Goal: Transaction & Acquisition: Obtain resource

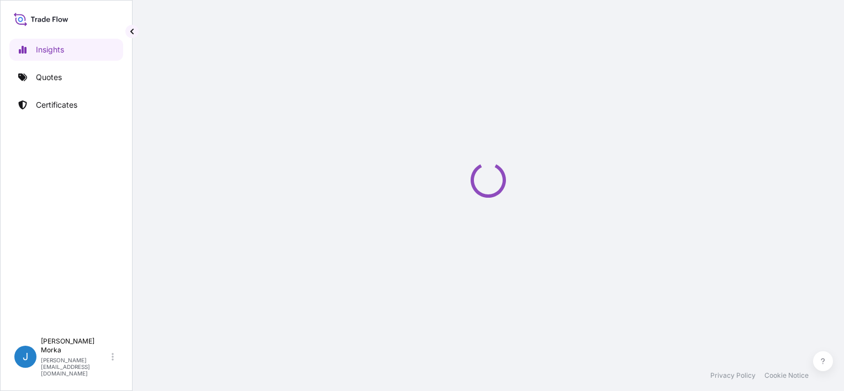
select select "2025"
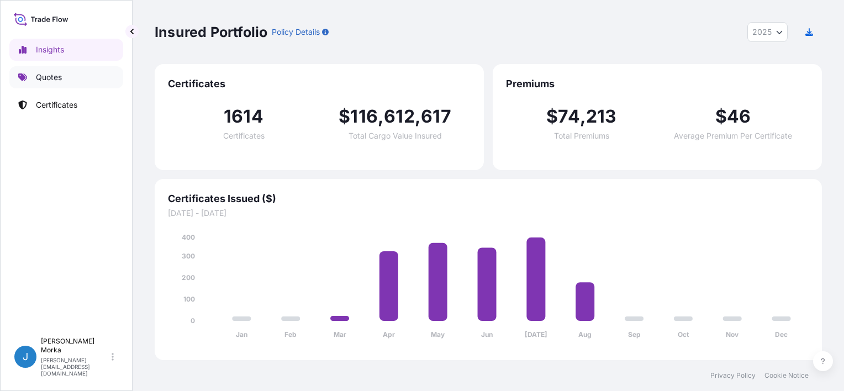
click at [55, 76] on p "Quotes" at bounding box center [49, 77] width 26 height 11
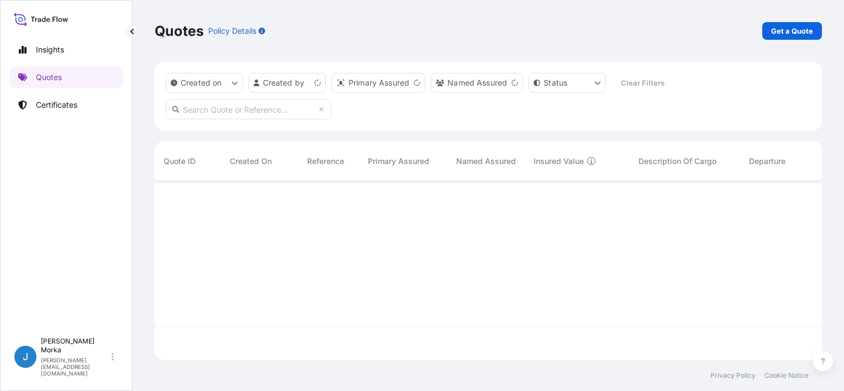
scroll to position [177, 659]
click at [795, 31] on p "Get a Quote" at bounding box center [792, 30] width 42 height 11
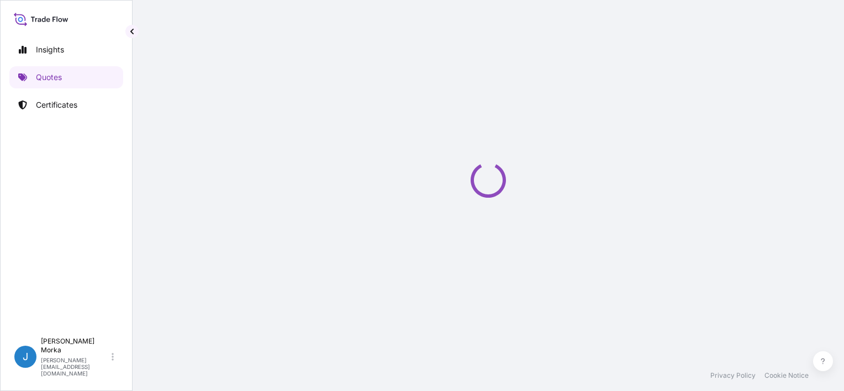
select select "Sea"
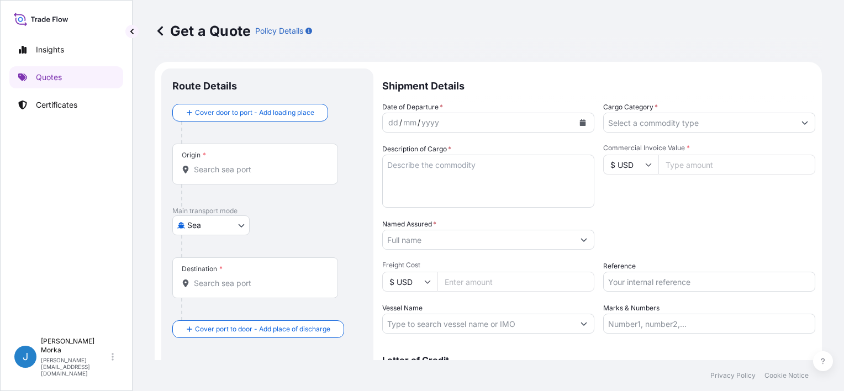
scroll to position [18, 0]
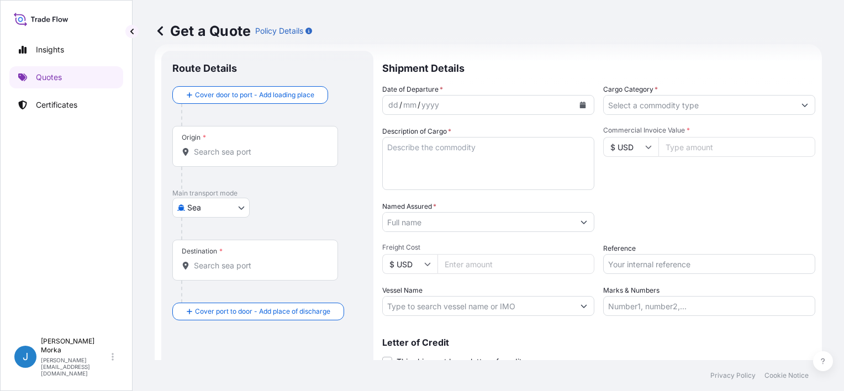
click at [263, 83] on div "Route Details" at bounding box center [267, 74] width 190 height 24
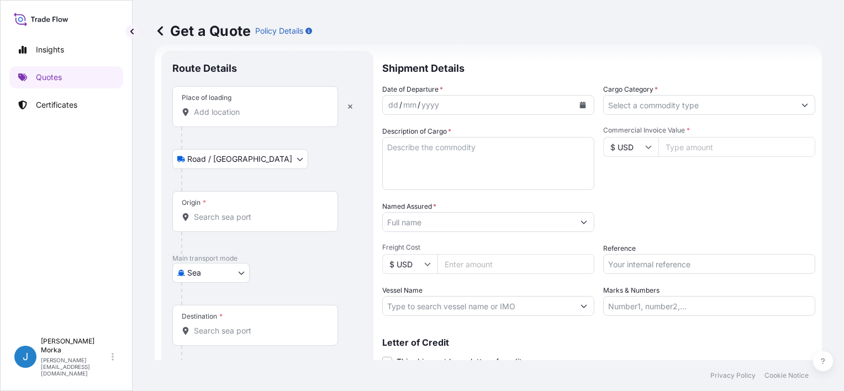
click at [230, 112] on input "Place of loading" at bounding box center [259, 112] width 130 height 11
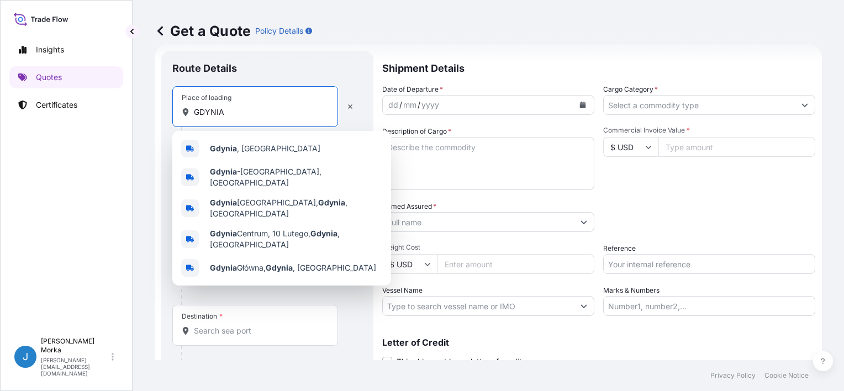
click at [243, 139] on div "[GEOGRAPHIC_DATA] , [GEOGRAPHIC_DATA]" at bounding box center [282, 148] width 210 height 27
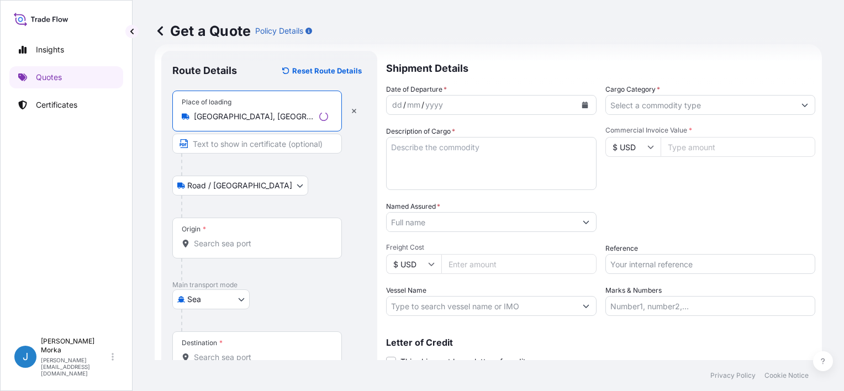
type input "[GEOGRAPHIC_DATA], [GEOGRAPHIC_DATA]"
click at [220, 235] on div "Origin *" at bounding box center [257, 238] width 170 height 41
click at [220, 238] on input "Origin *" at bounding box center [261, 243] width 134 height 11
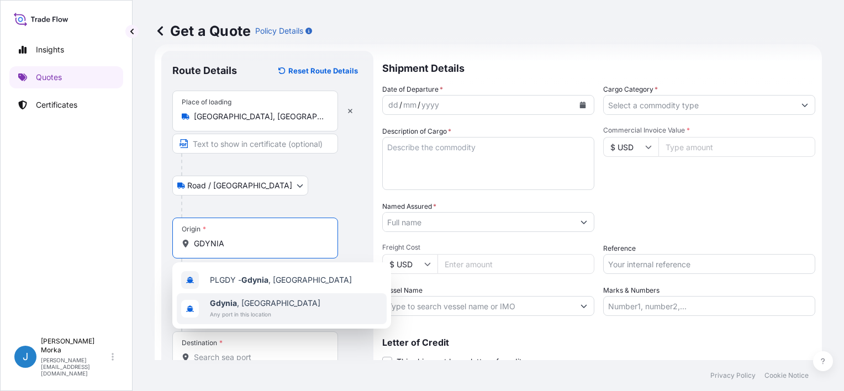
click at [256, 300] on span "[GEOGRAPHIC_DATA] , [GEOGRAPHIC_DATA]" at bounding box center [265, 303] width 111 height 11
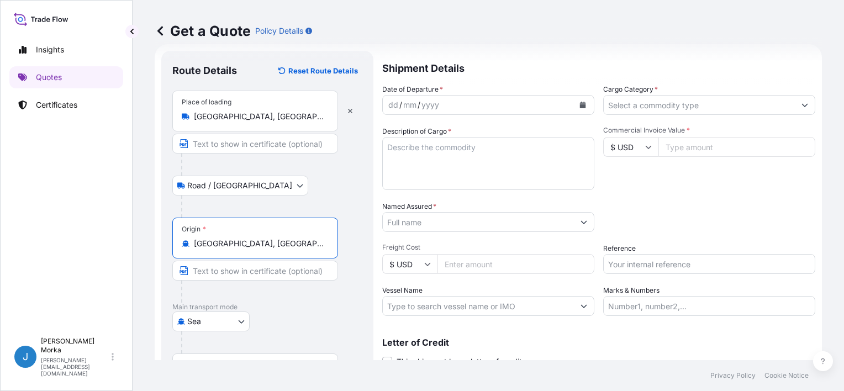
type input "[GEOGRAPHIC_DATA], [GEOGRAPHIC_DATA]"
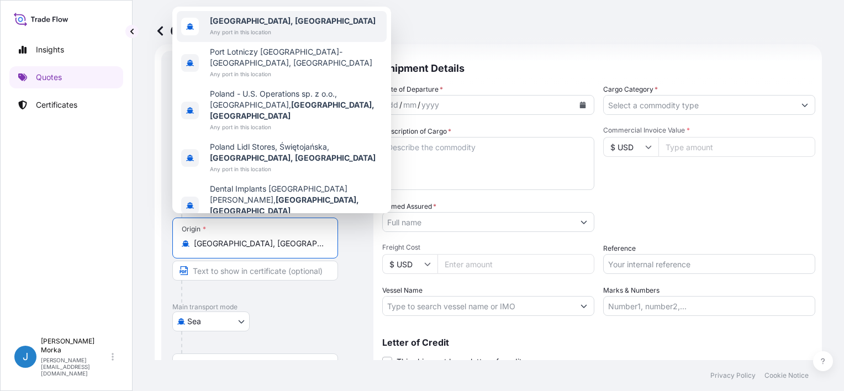
scroll to position [108, 0]
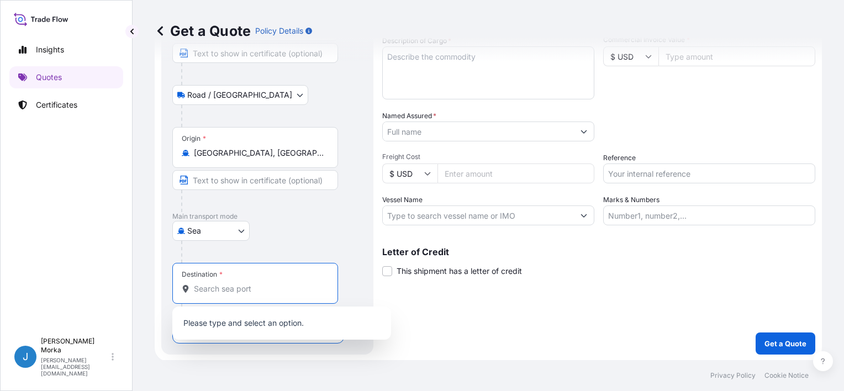
click at [231, 286] on input "Destination *" at bounding box center [259, 288] width 130 height 11
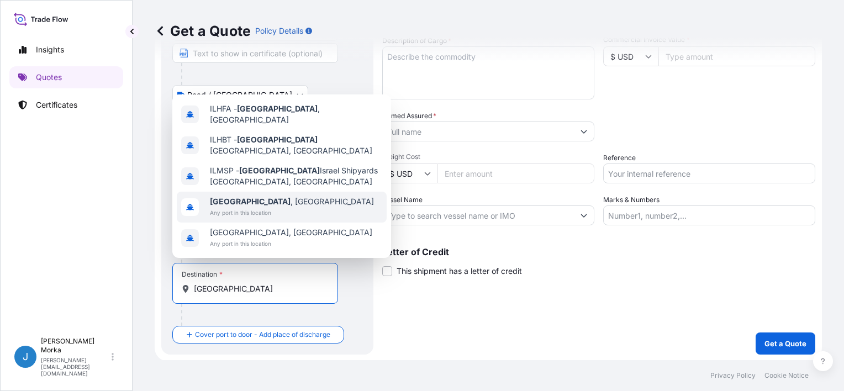
click at [258, 209] on span "Any port in this location" at bounding box center [292, 212] width 164 height 11
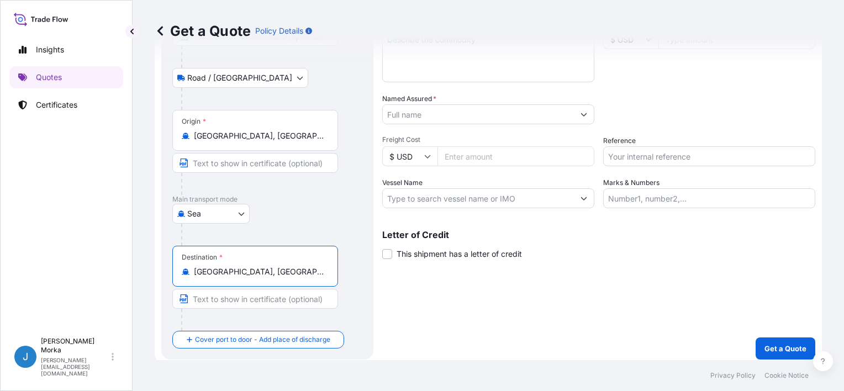
scroll to position [130, 0]
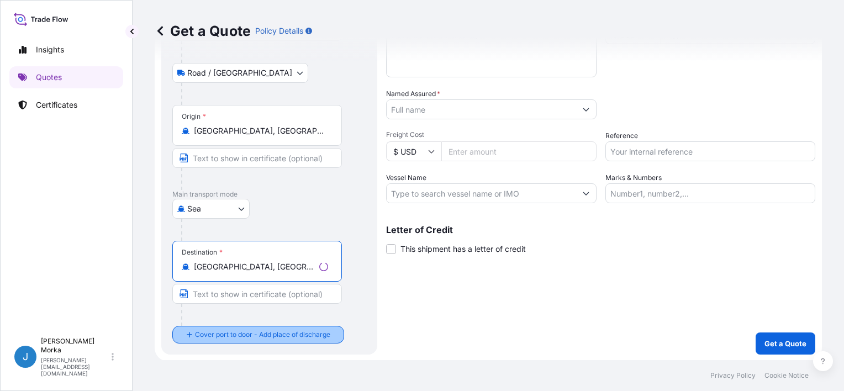
type input "[GEOGRAPHIC_DATA], [GEOGRAPHIC_DATA]"
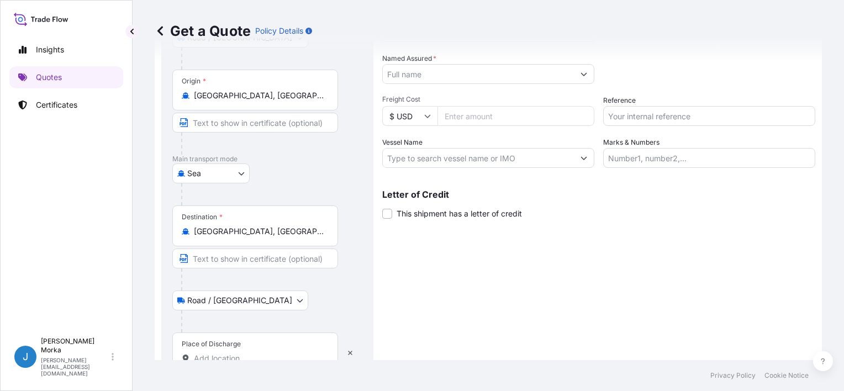
scroll to position [196, 0]
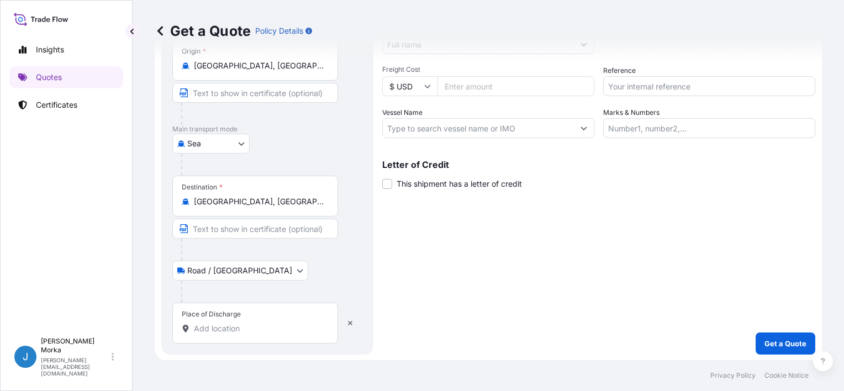
click at [249, 328] on input "Place of Discharge" at bounding box center [259, 328] width 130 height 11
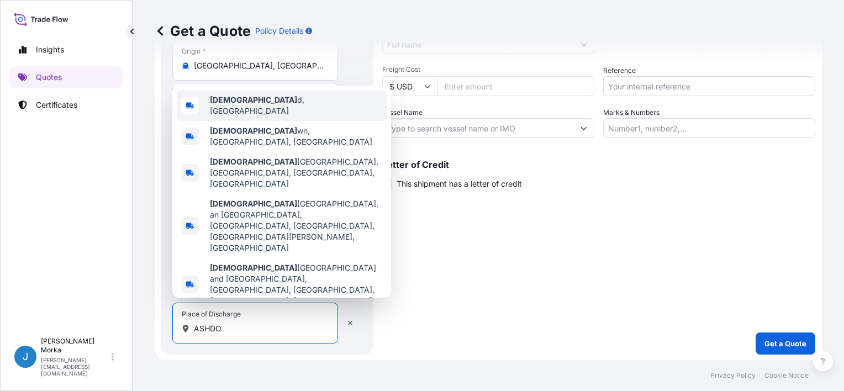
click at [251, 117] on span "Ashdo d, [GEOGRAPHIC_DATA]" at bounding box center [296, 105] width 172 height 22
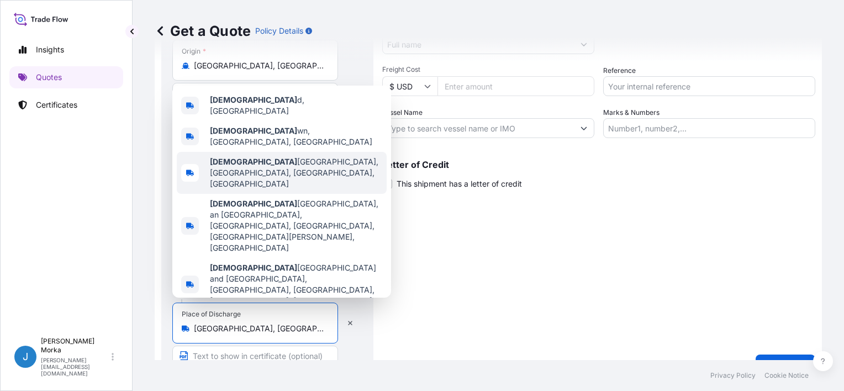
type input "[GEOGRAPHIC_DATA], [GEOGRAPHIC_DATA]"
click at [426, 288] on div "Shipment Details Date of Departure * dd / mm / yyyy Cargo Category * Descriptio…" at bounding box center [598, 125] width 433 height 504
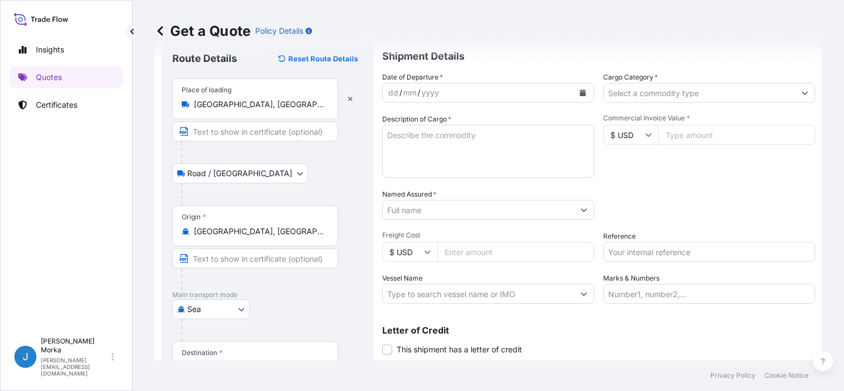
scroll to position [0, 0]
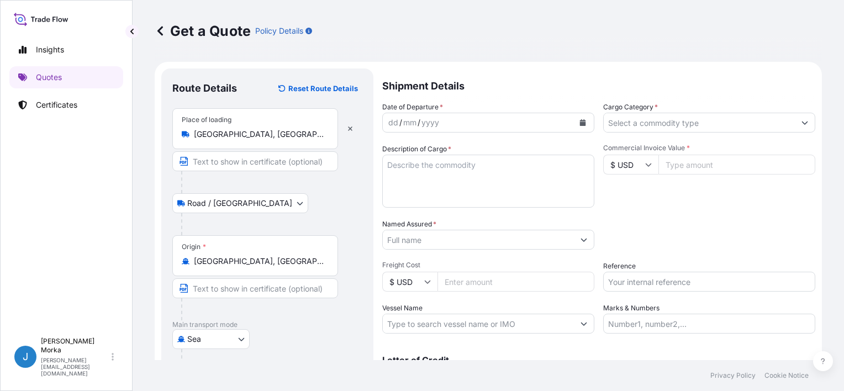
click at [575, 122] on button "Calendar" at bounding box center [583, 123] width 18 height 18
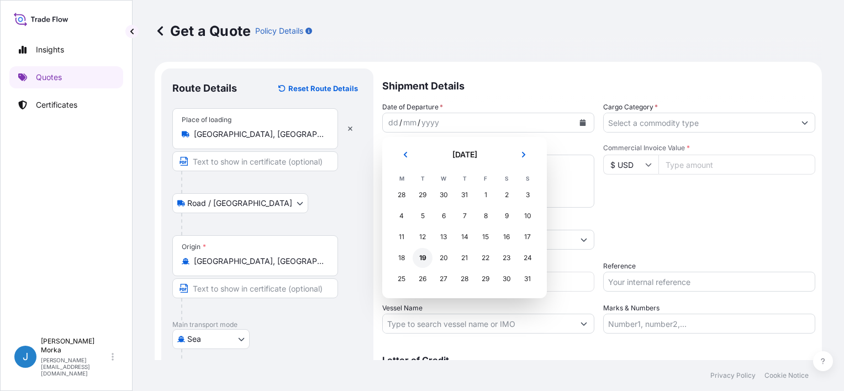
click at [423, 254] on div "19" at bounding box center [423, 258] width 20 height 20
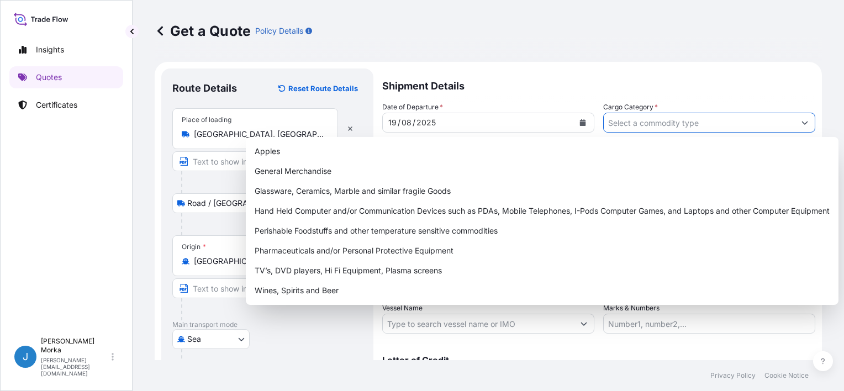
click at [627, 122] on input "Cargo Category *" at bounding box center [699, 123] width 191 height 20
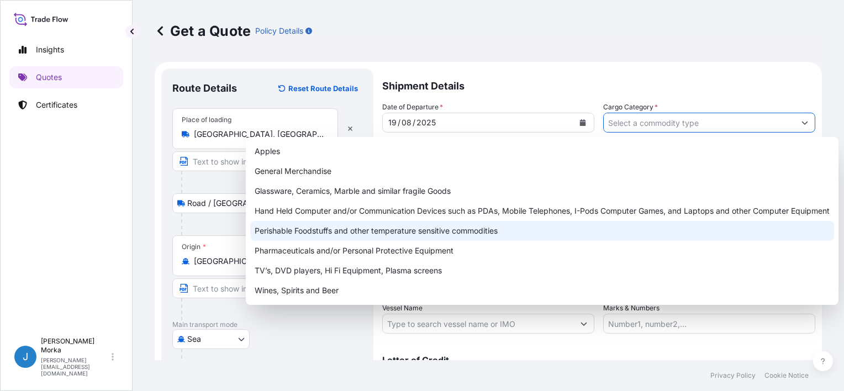
click at [320, 228] on div "Perishable Foodstuffs and other temperature sensitive commodities" at bounding box center [542, 231] width 584 height 20
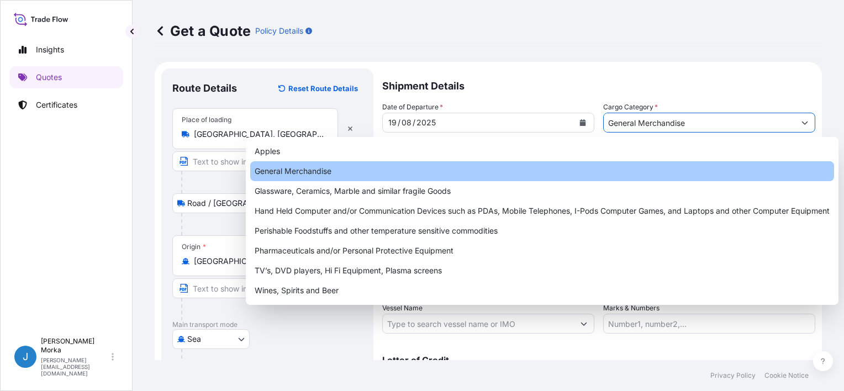
paste input "SEKU9274876"
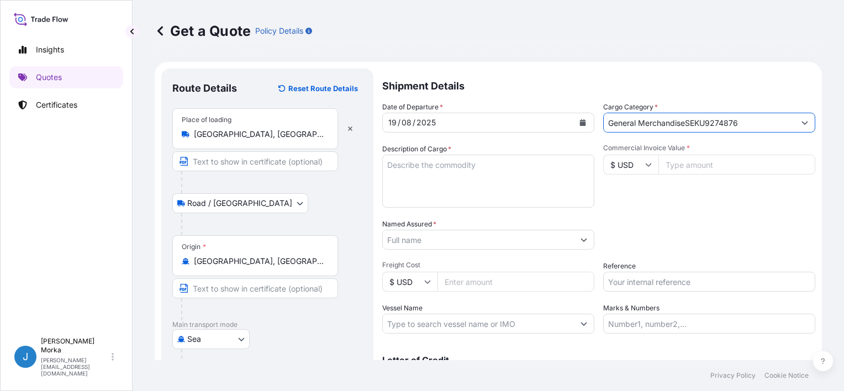
type input "General Merchandise"
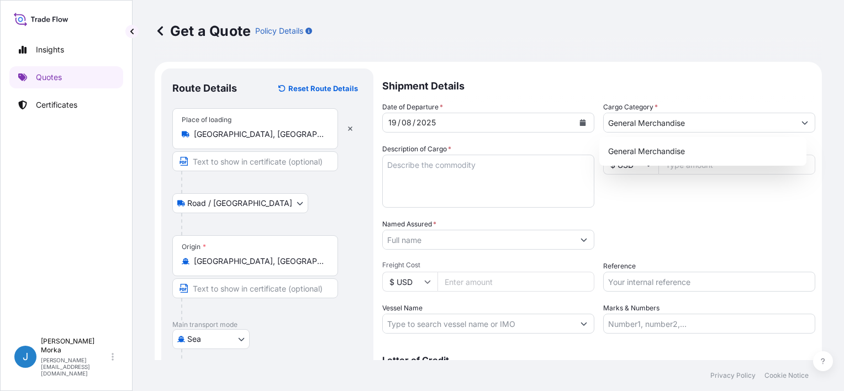
click at [678, 209] on div "Date of Departure * [DATE] Cargo Category * General Merchandise Description of …" at bounding box center [598, 218] width 433 height 232
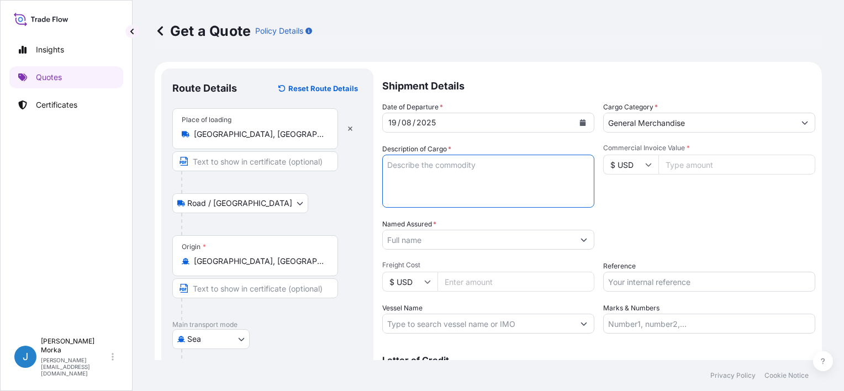
click at [486, 170] on textarea "Description of Cargo *" at bounding box center [488, 181] width 212 height 53
click at [440, 161] on textarea "Description of Cargo *" at bounding box center [488, 181] width 212 height 53
paste textarea "SEKU9274876"
click at [458, 174] on textarea "SEKU9274876" at bounding box center [488, 181] width 212 height 53
paste textarea "SALMON FILLET TRIM C 0,9/1,5KG VAC NET WEIGHT: 18173,470 KG HS CODE: 030481"
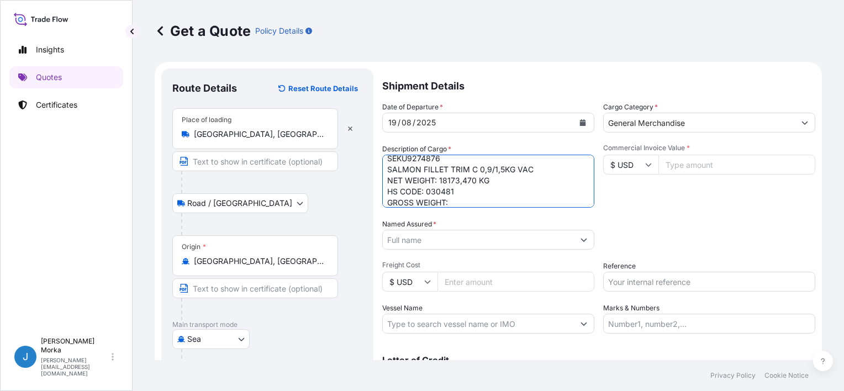
scroll to position [18, 0]
click at [475, 191] on textarea "SEKU9274876 SALMON FILLET TRIM C 0,9/1,5KG VAC NET WEIGHT: 18173,470 KG HS CODE…" at bounding box center [488, 181] width 212 height 53
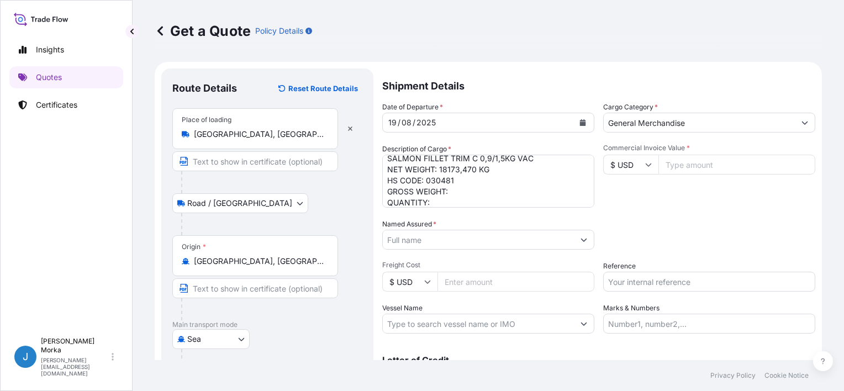
click at [465, 191] on textarea "SEKU9274876 SALMON FILLET TRIM C 0,9/1,5KG VAC NET WEIGHT: 18173,470 KG HS CODE…" at bounding box center [488, 181] width 212 height 53
paste textarea "20669,47"
click at [451, 206] on textarea "SEKU9274876 SALMON FILLET TRIM C 0,9/1,5KG VAC NET WEIGHT: 18173,470 KG HS CODE…" at bounding box center [488, 181] width 212 height 53
paste textarea "1680"
type textarea "SEKU9274876 SALMON FILLET TRIM C 0,9/1,5KG VAC NET WEIGHT: 18173,470 KG HS CODE…"
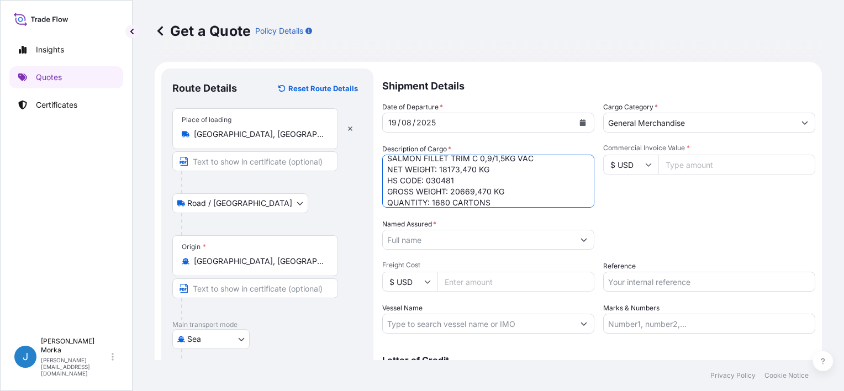
click at [700, 214] on div "Date of Departure * [DATE] Cargo Category * General Merchandise Description of …" at bounding box center [598, 218] width 433 height 232
click at [480, 223] on div "Named Assured *" at bounding box center [488, 234] width 212 height 31
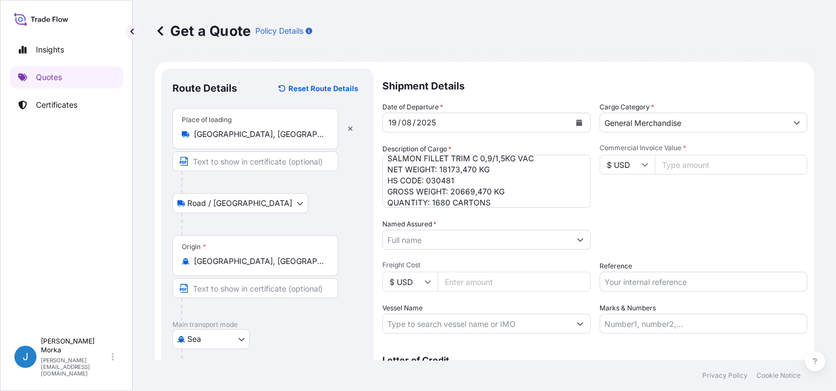
click at [460, 241] on input "Named Assured *" at bounding box center [476, 240] width 187 height 20
paste input ". R. LOGISTICS SERVICES LTD"
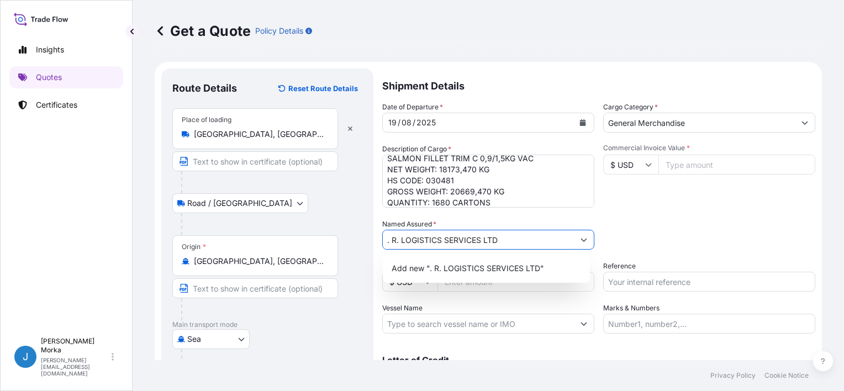
click at [475, 264] on span "Add new ". R. LOGISTICS SERVICES LTD"" at bounding box center [468, 268] width 153 height 11
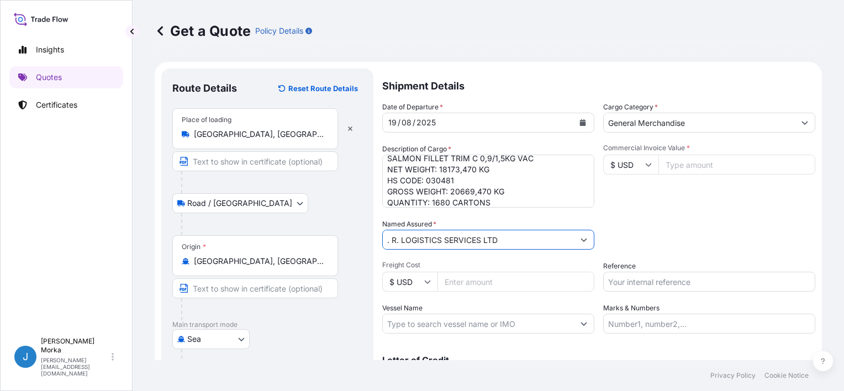
click at [626, 221] on div "Packing Category Type to search a container mode Please select a primary mode o…" at bounding box center [709, 234] width 212 height 31
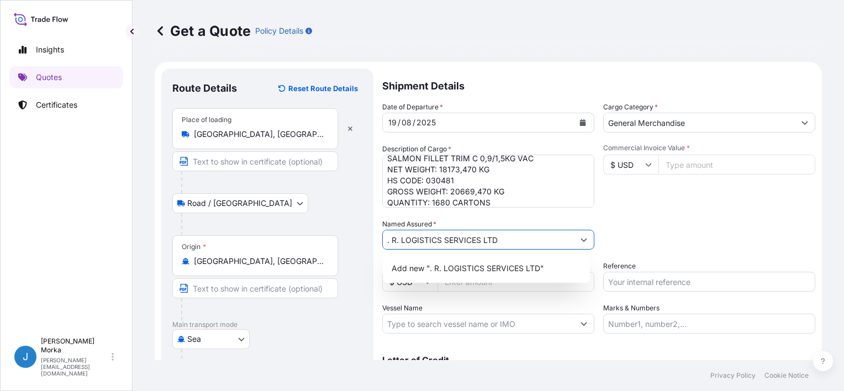
click at [482, 240] on input ". R. LOGISTICS SERVICES LTD" at bounding box center [478, 240] width 191 height 20
drag, startPoint x: 510, startPoint y: 228, endPoint x: 500, endPoint y: 233, distance: 11.6
click at [500, 233] on div "Named Assured * . R. LOGISTICS SERVICES LTD" at bounding box center [488, 234] width 212 height 31
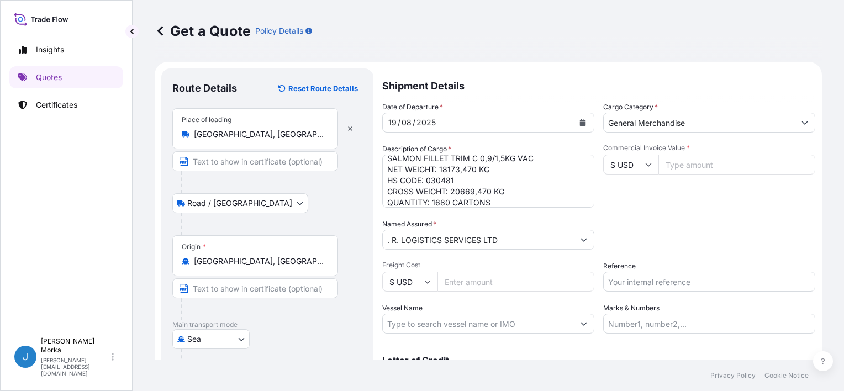
click at [503, 234] on input ". R. LOGISTICS SERVICES LTD" at bounding box center [478, 240] width 191 height 20
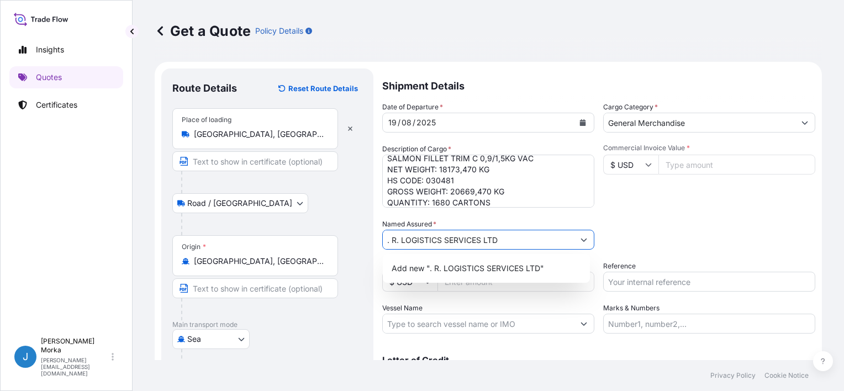
drag, startPoint x: 512, startPoint y: 236, endPoint x: 335, endPoint y: 237, distance: 177.4
click at [335, 237] on form "Route Details Reset Route Details Place of loading [GEOGRAPHIC_DATA], [GEOGRAPH…" at bounding box center [489, 320] width 668 height 517
paste input "D"
click at [484, 268] on span "Add new "D. R. LOGISTICS SERVICES LTD"" at bounding box center [471, 268] width 158 height 11
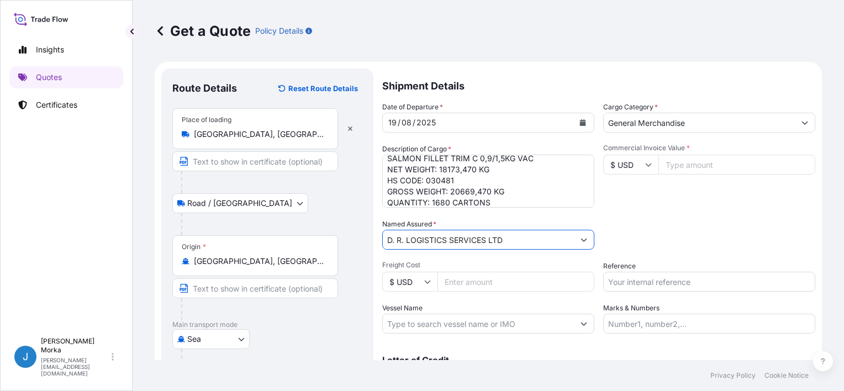
type input "D. R. LOGISTICS SERVICES LTD"
click at [643, 223] on div "Packing Category Type to search a container mode Please select a primary mode o…" at bounding box center [709, 234] width 212 height 31
click at [626, 168] on input "$ USD" at bounding box center [630, 165] width 55 height 20
click at [626, 190] on div "€ EUR" at bounding box center [626, 195] width 46 height 21
type input "€ EUR"
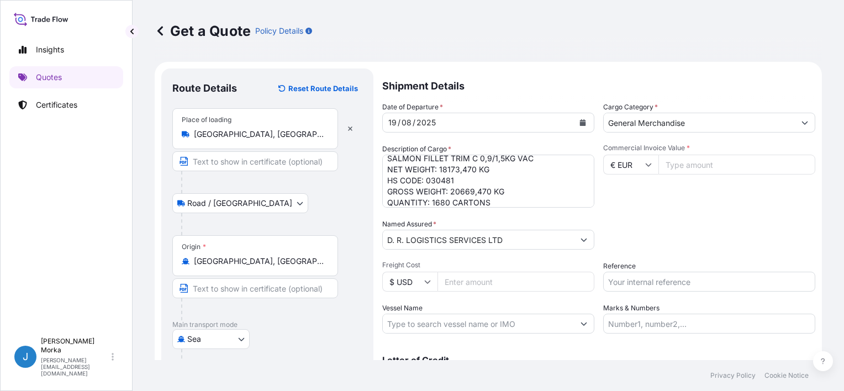
click at [675, 161] on input "Commercial Invoice Value *" at bounding box center [737, 165] width 157 height 20
paste input "149931.13"
type input "149931.13"
click at [667, 214] on div "Date of Departure * [DATE] Cargo Category * General Merchandise Description of …" at bounding box center [598, 218] width 433 height 232
click at [659, 280] on input "Reference" at bounding box center [709, 282] width 212 height 20
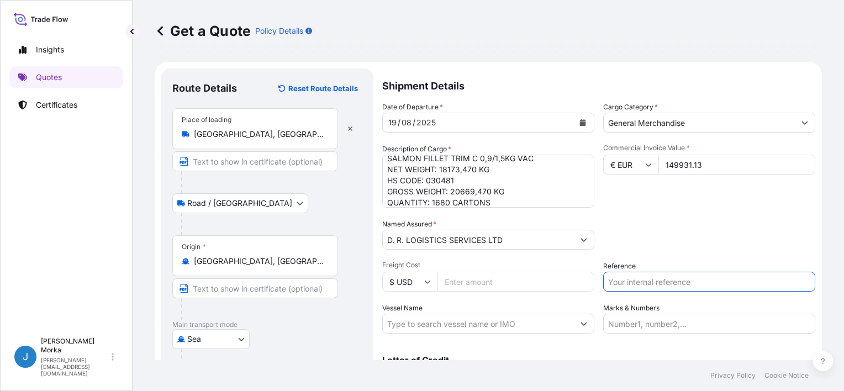
paste input "S02030926"
type input "S02030926"
click at [629, 212] on div "Date of Departure * [DATE] Cargo Category * General Merchandise Description of …" at bounding box center [598, 218] width 433 height 232
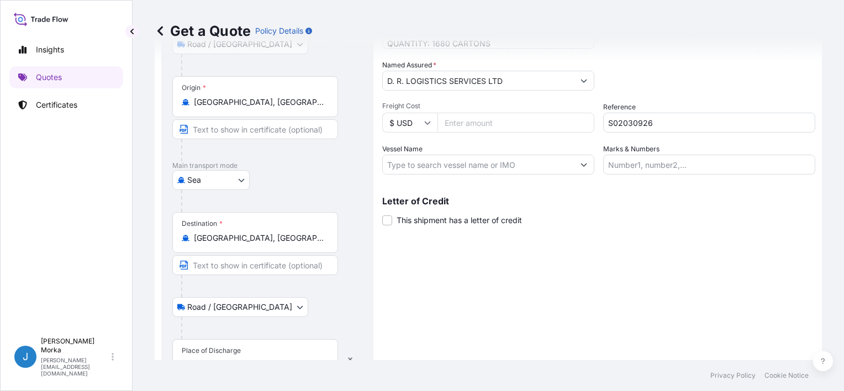
scroll to position [218, 0]
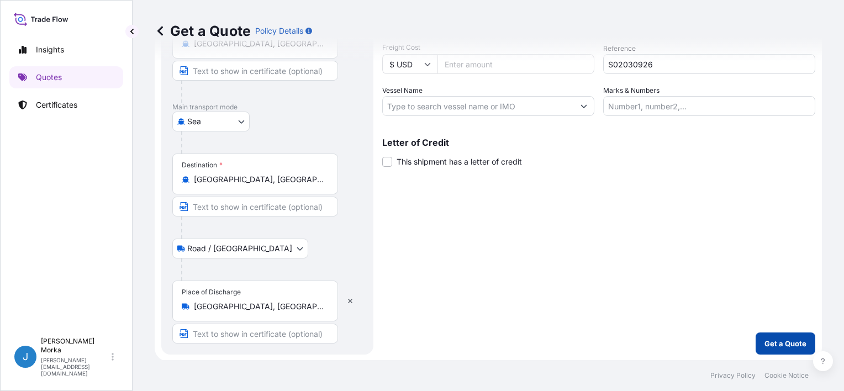
click at [770, 348] on p "Get a Quote" at bounding box center [786, 343] width 42 height 11
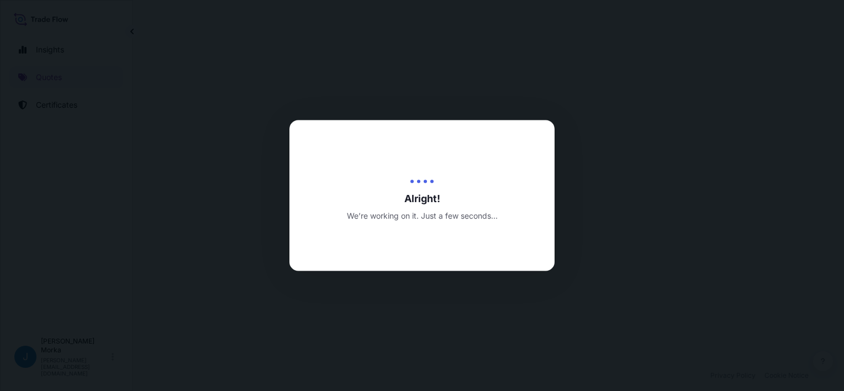
select select "Road / [GEOGRAPHIC_DATA]"
select select "Sea"
select select "Road / [GEOGRAPHIC_DATA]"
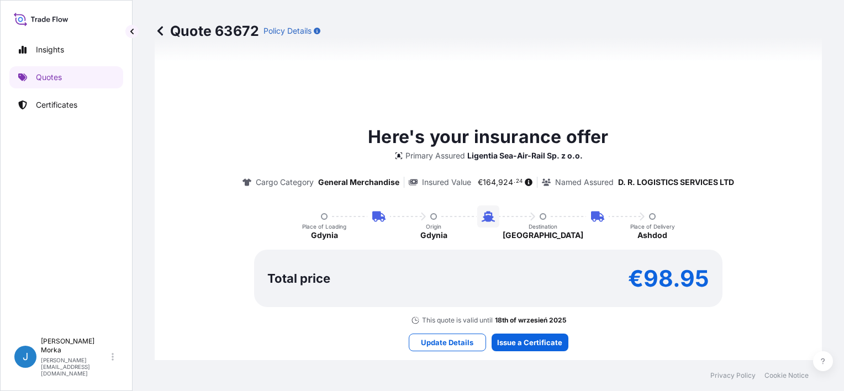
scroll to position [750, 0]
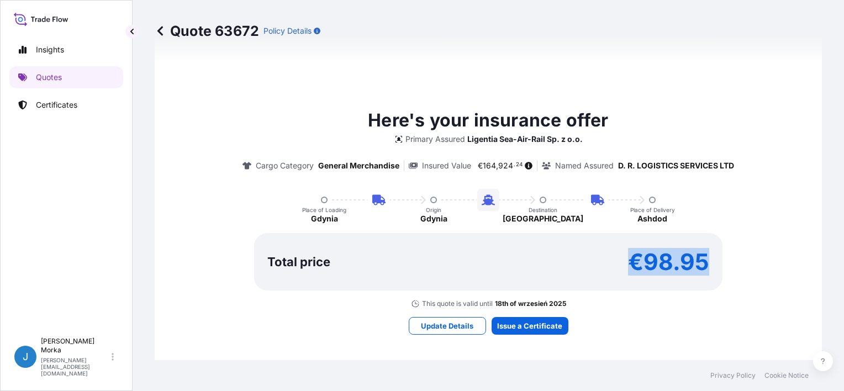
drag, startPoint x: 626, startPoint y: 266, endPoint x: 703, endPoint y: 267, distance: 77.9
click at [703, 267] on p "€98.95" at bounding box center [668, 262] width 81 height 18
copy p "€98.95"
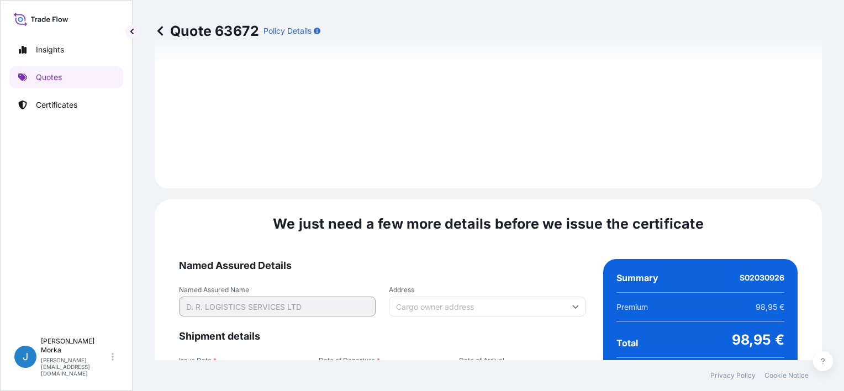
scroll to position [1627, 0]
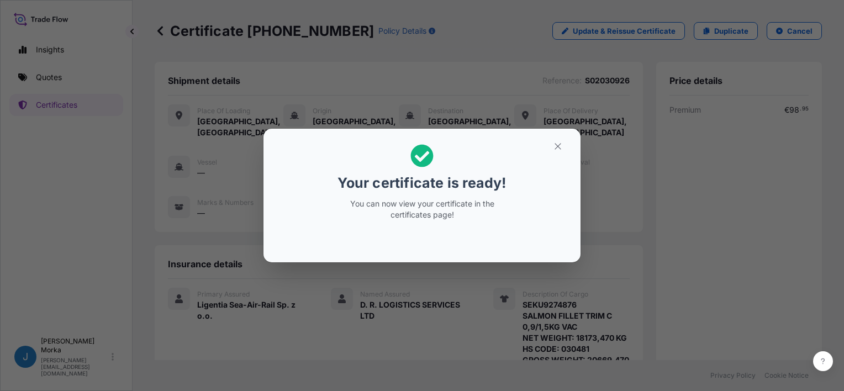
click at [552, 148] on button "button" at bounding box center [558, 147] width 28 height 18
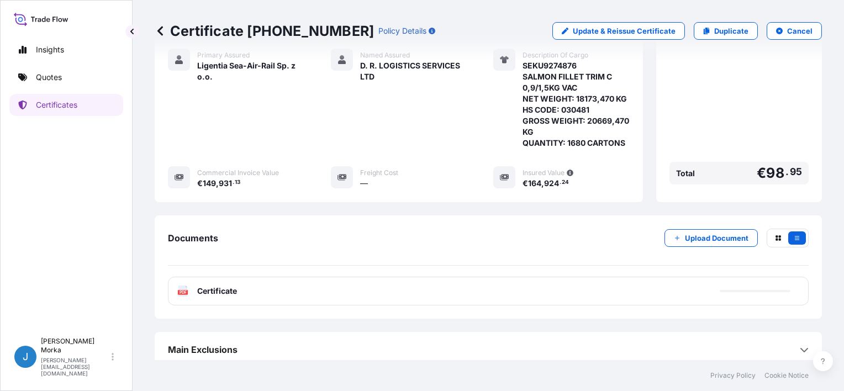
scroll to position [243, 0]
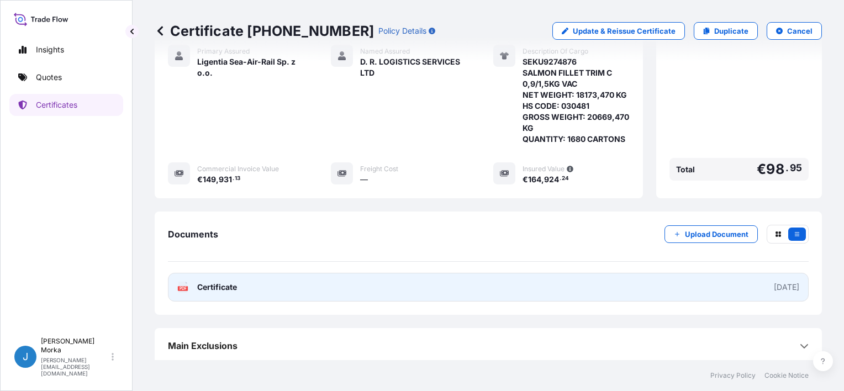
click at [611, 290] on link "PDF Certificate [DATE]" at bounding box center [488, 287] width 641 height 29
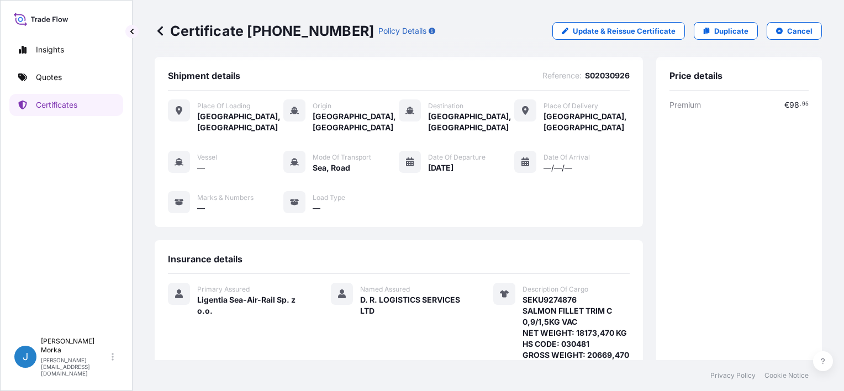
scroll to position [0, 0]
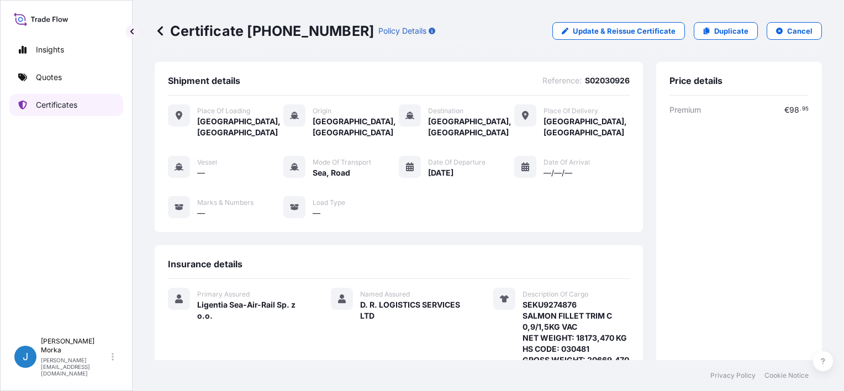
click at [71, 107] on p "Certificates" at bounding box center [56, 104] width 41 height 11
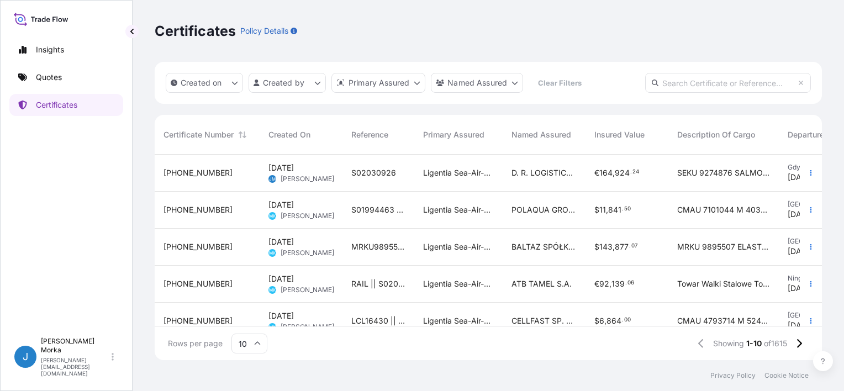
scroll to position [203, 659]
